Goal: Task Accomplishment & Management: Manage account settings

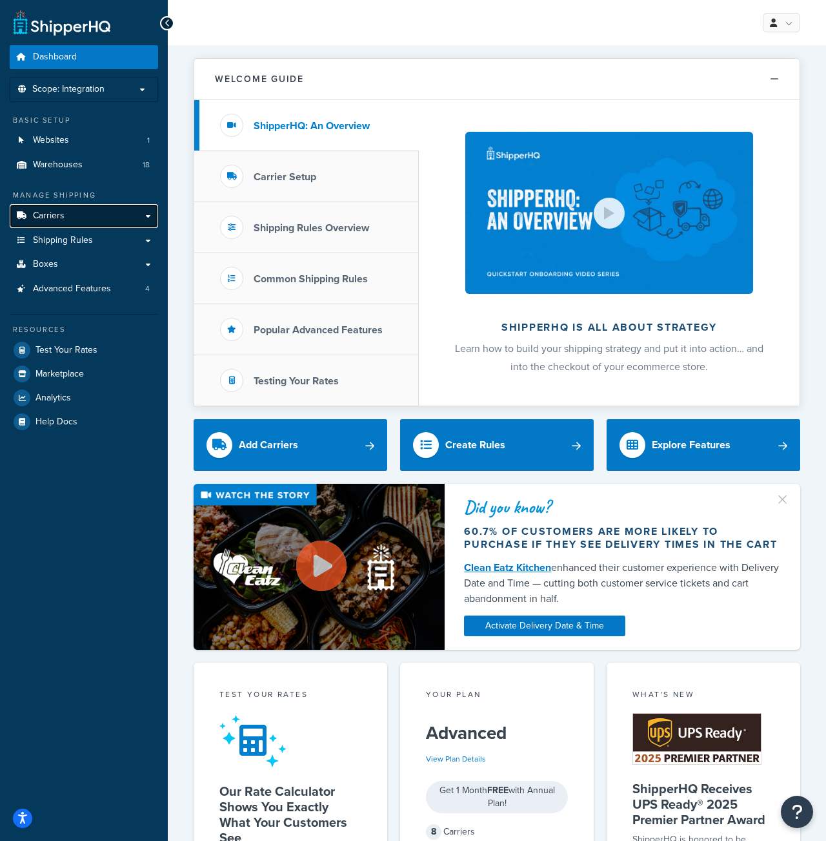
click at [72, 218] on link "Carriers" at bounding box center [84, 216] width 149 height 24
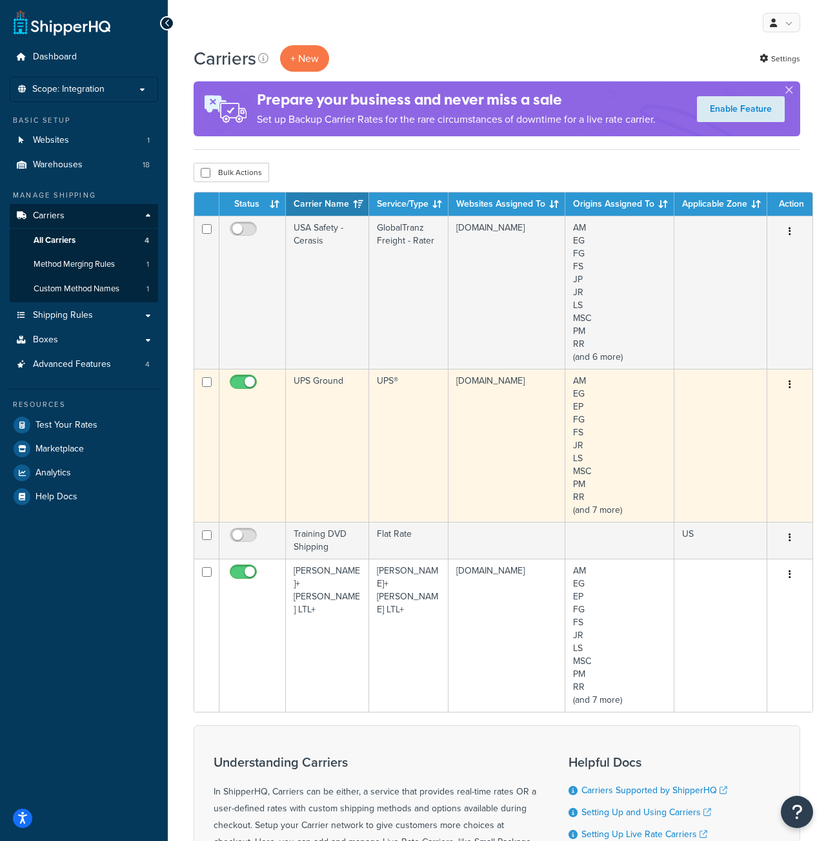
click at [337, 380] on td "UPS Ground" at bounding box center [327, 445] width 83 height 153
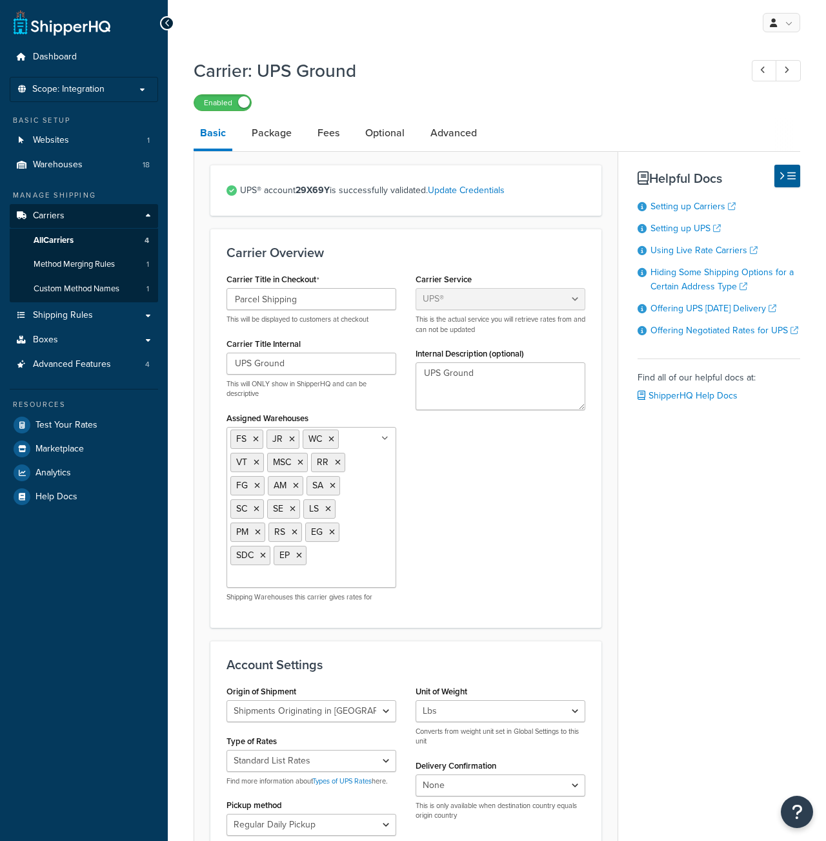
select select "ups"
select select "us"
select select "53"
click at [325, 139] on link "Fees" at bounding box center [328, 133] width 35 height 31
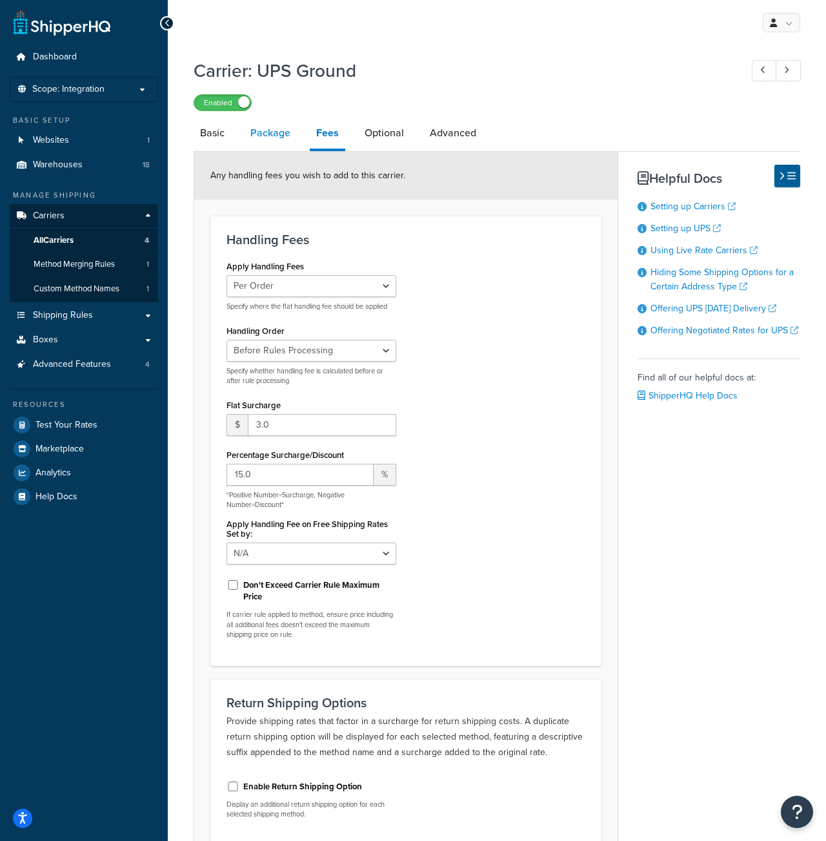
click at [258, 121] on link "Package" at bounding box center [270, 133] width 53 height 31
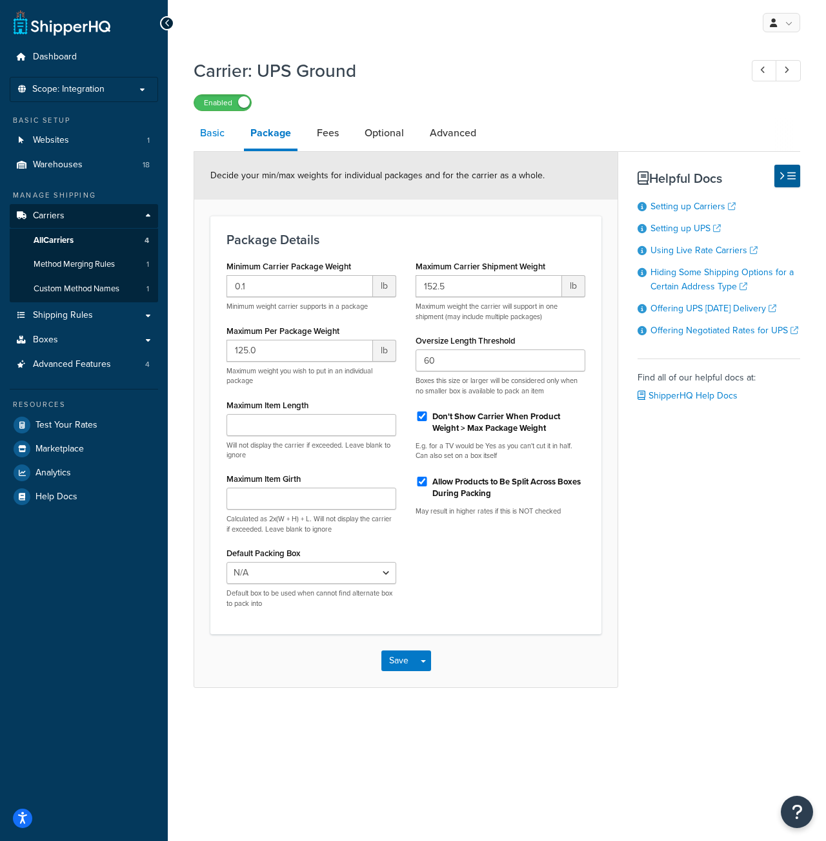
click at [216, 137] on link "Basic" at bounding box center [212, 133] width 37 height 31
select select "ups"
select select "us"
select select "53"
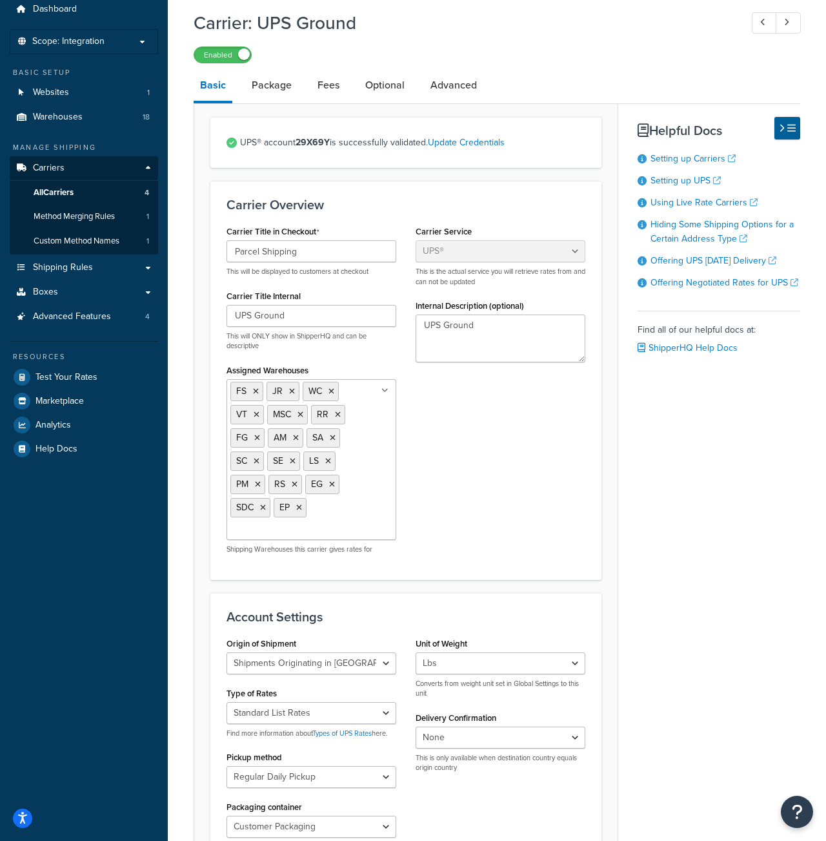
scroll to position [5, 0]
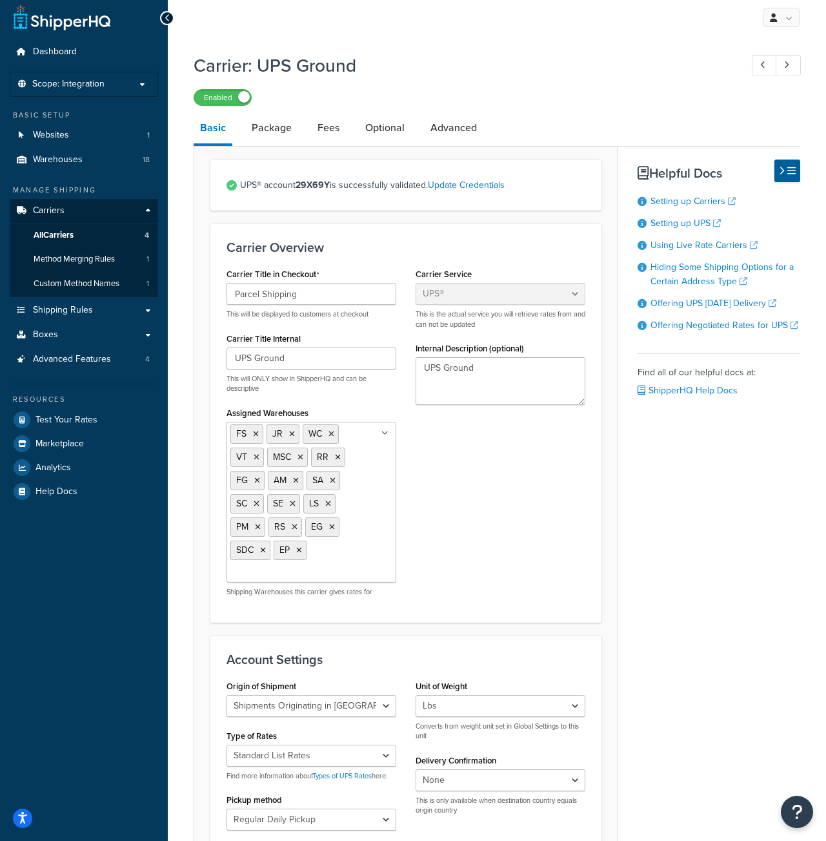
click at [325, 121] on link "Fees" at bounding box center [328, 127] width 35 height 31
